Goal: Complete application form: Complete application form

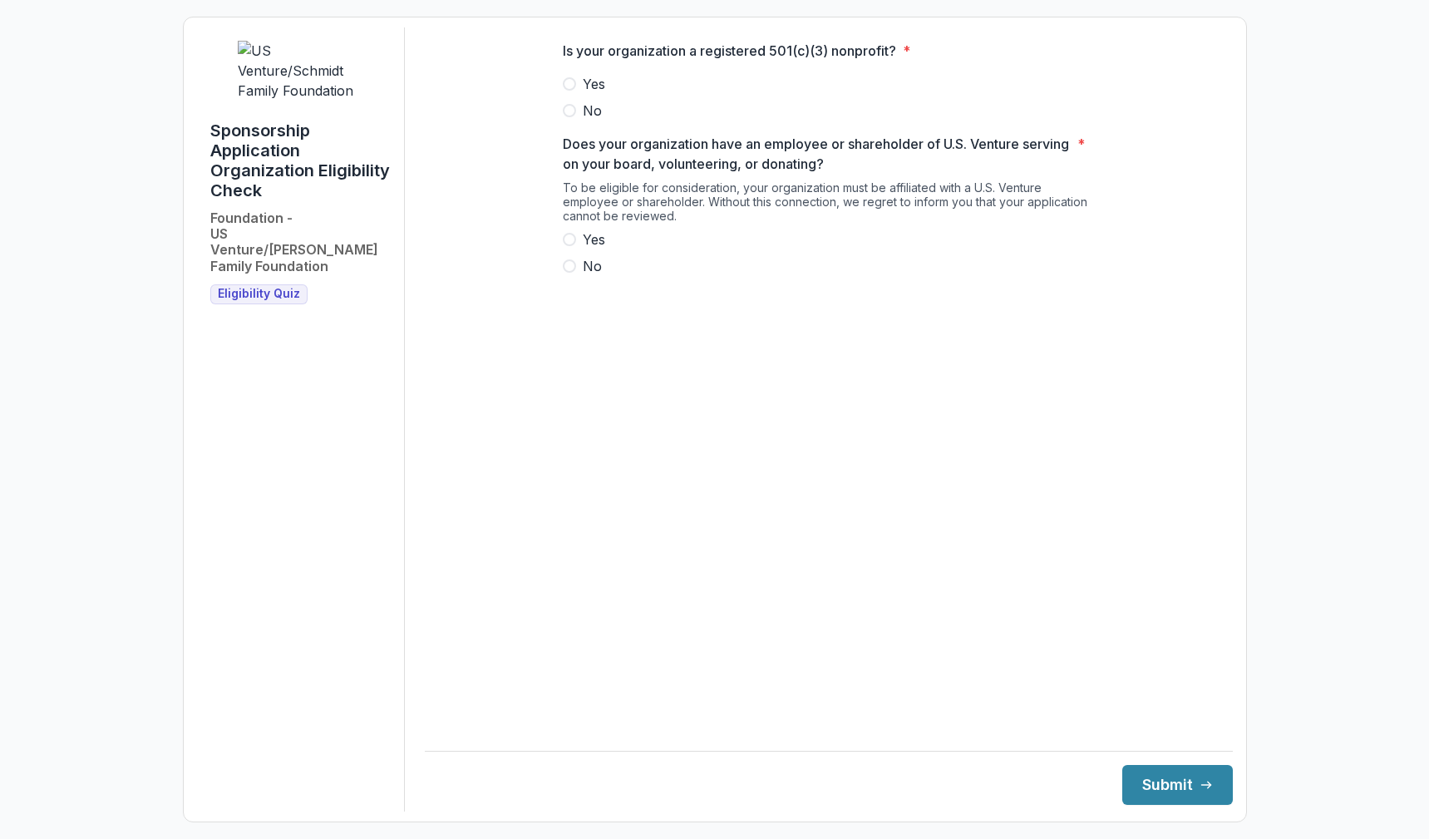
click at [564, 91] on span at bounding box center [569, 83] width 13 height 13
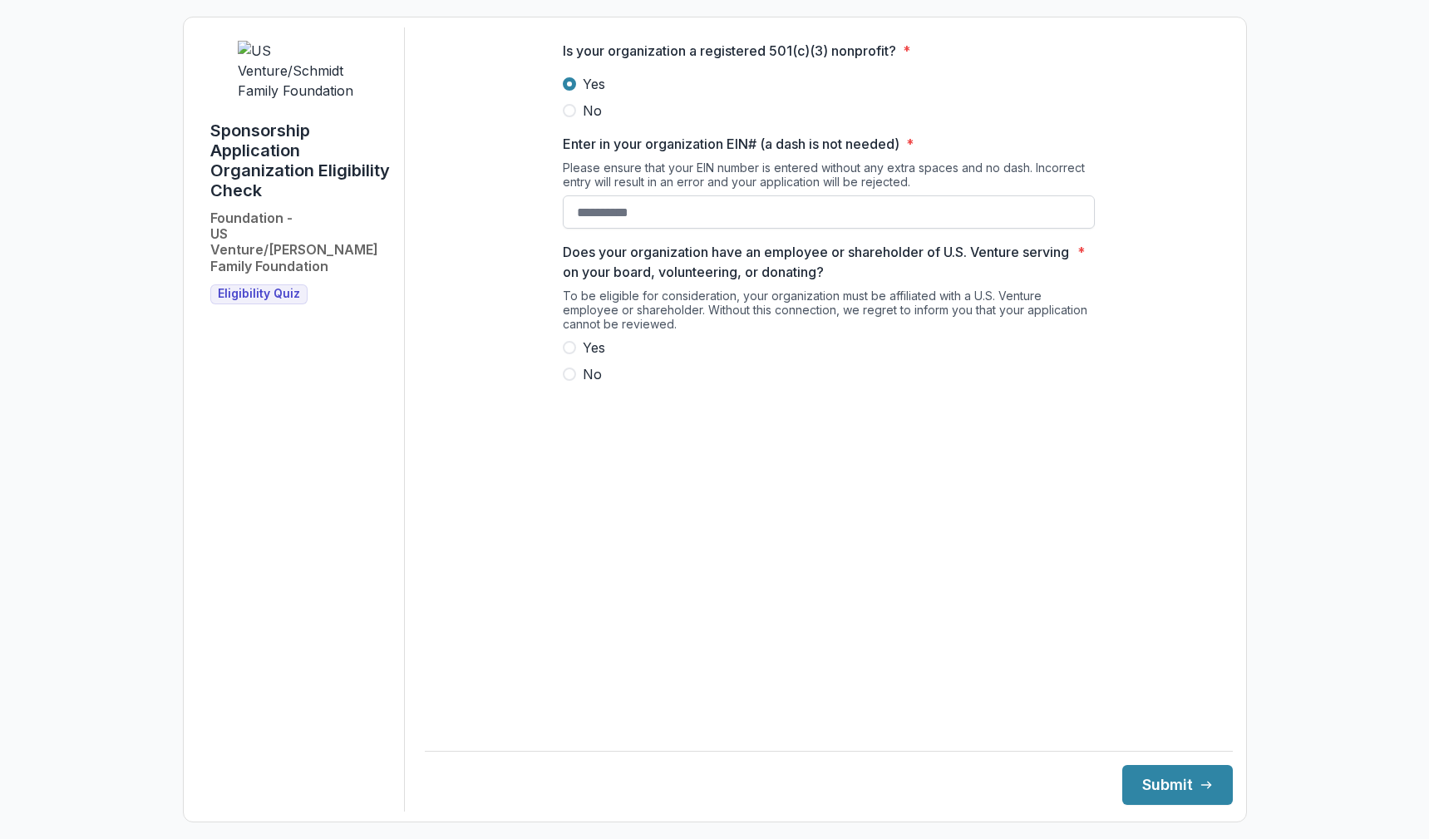
click at [627, 216] on input "Enter in your organization EIN# (a dash is not needed) *" at bounding box center [829, 211] width 532 height 33
type input "**********"
click at [567, 378] on label "No" at bounding box center [829, 374] width 532 height 20
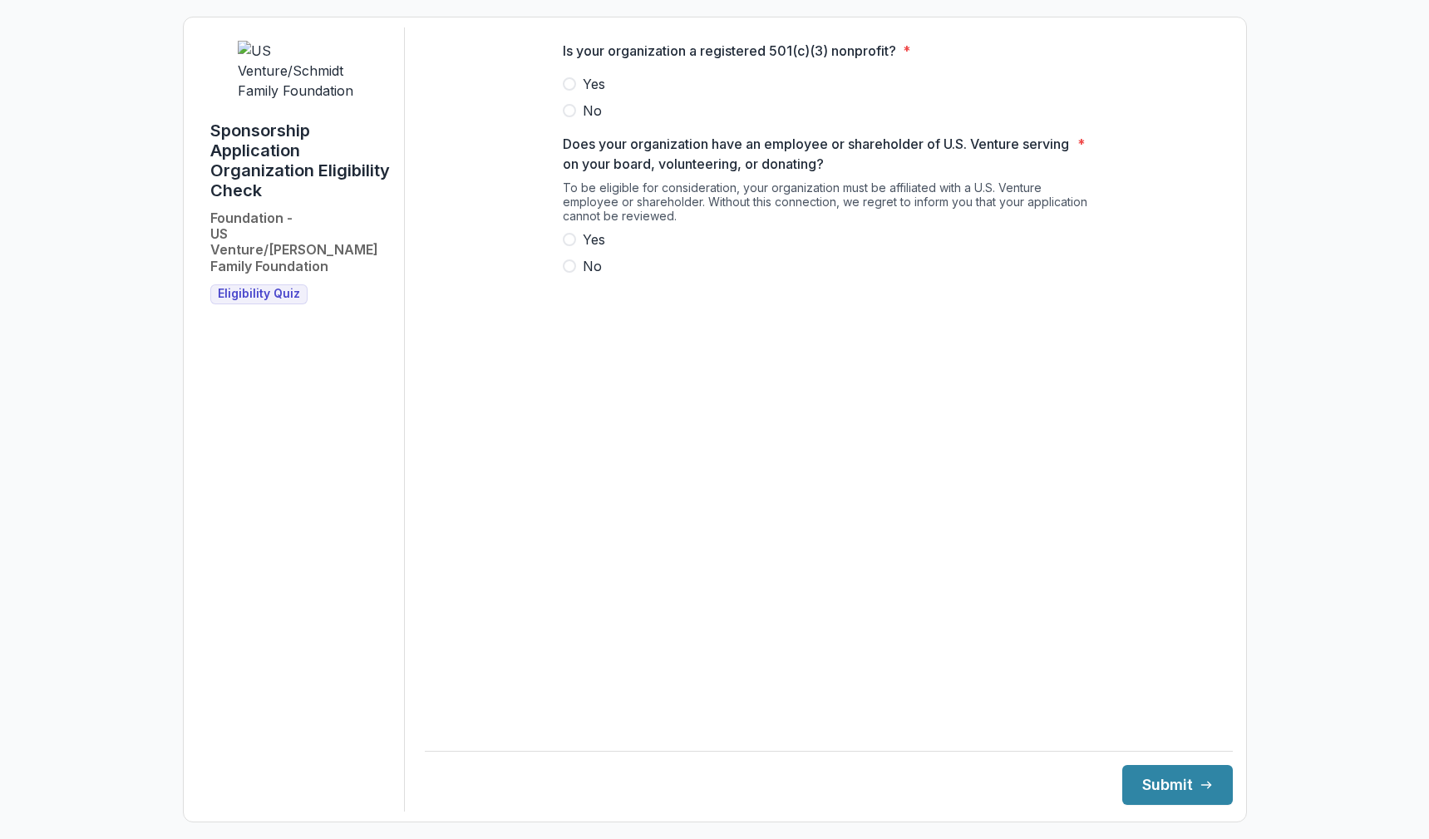
drag, startPoint x: 235, startPoint y: 42, endPoint x: 367, endPoint y: 77, distance: 136.9
click at [367, 77] on div at bounding box center [300, 71] width 180 height 60
